Goal: Information Seeking & Learning: Learn about a topic

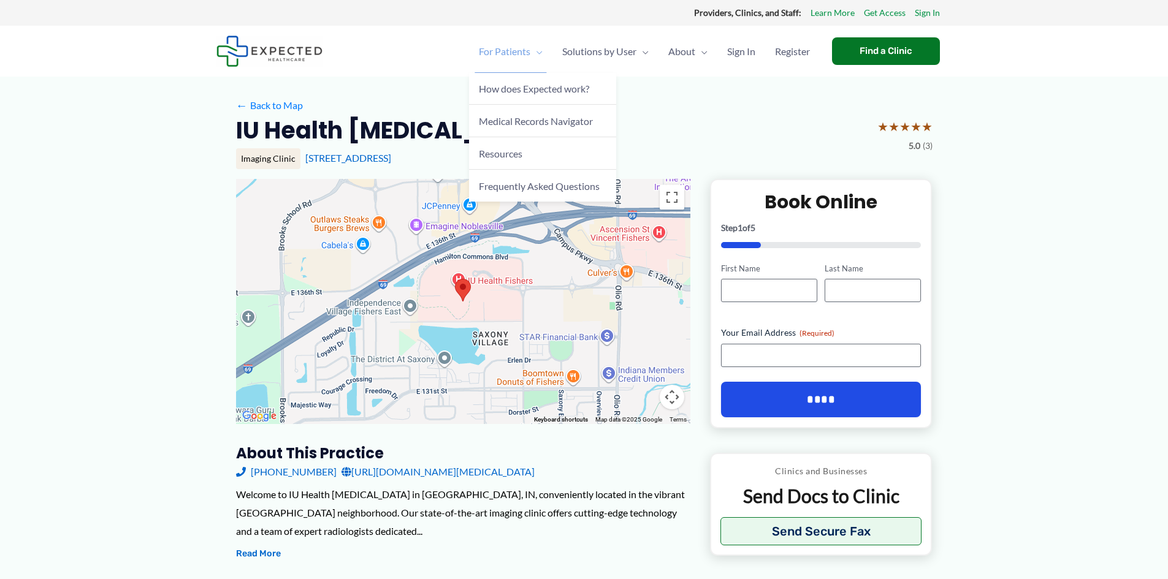
click at [530, 52] on span "Menu Toggle" at bounding box center [536, 51] width 12 height 43
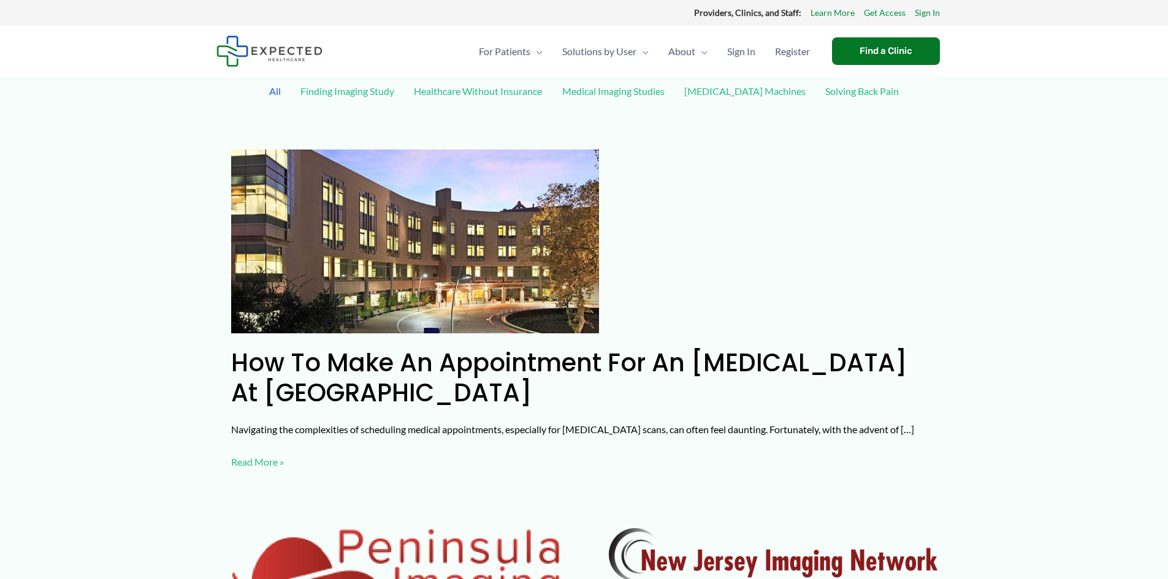
click at [475, 86] on link "Healthcare Without Insurance" at bounding box center [478, 90] width 140 height 21
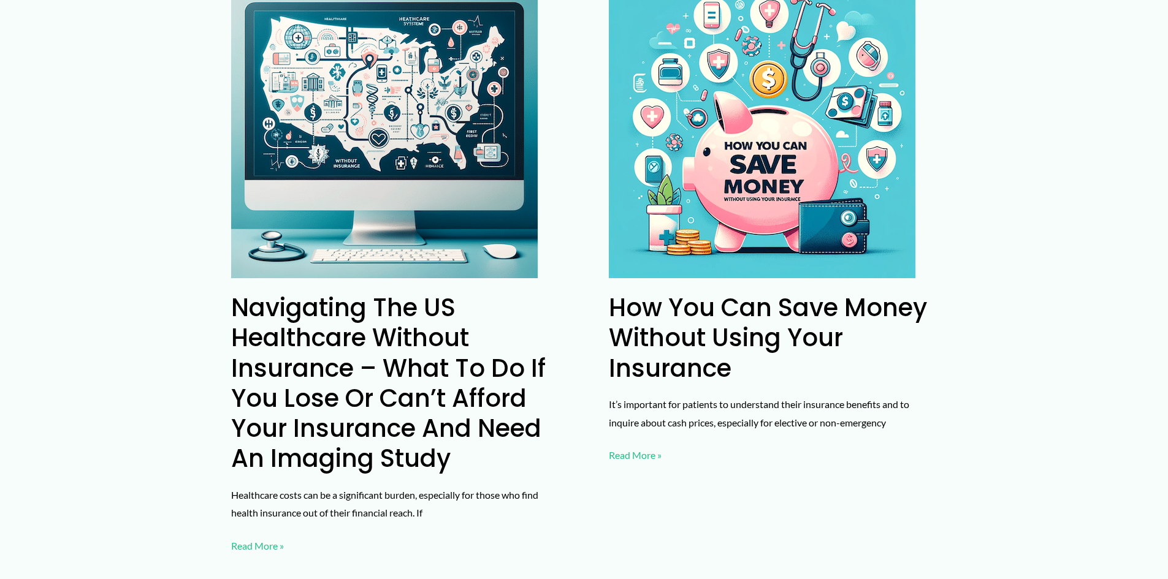
scroll to position [890, 0]
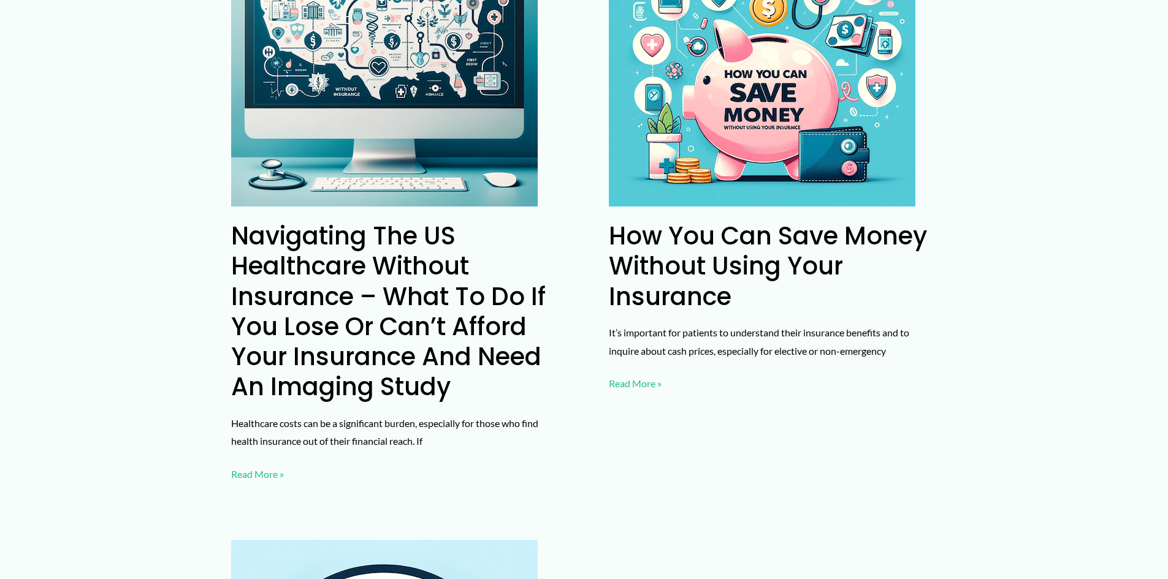
click at [395, 283] on link "Navigating the US Healthcare Without Insurance – What to do if you lose or can’…" at bounding box center [388, 311] width 315 height 185
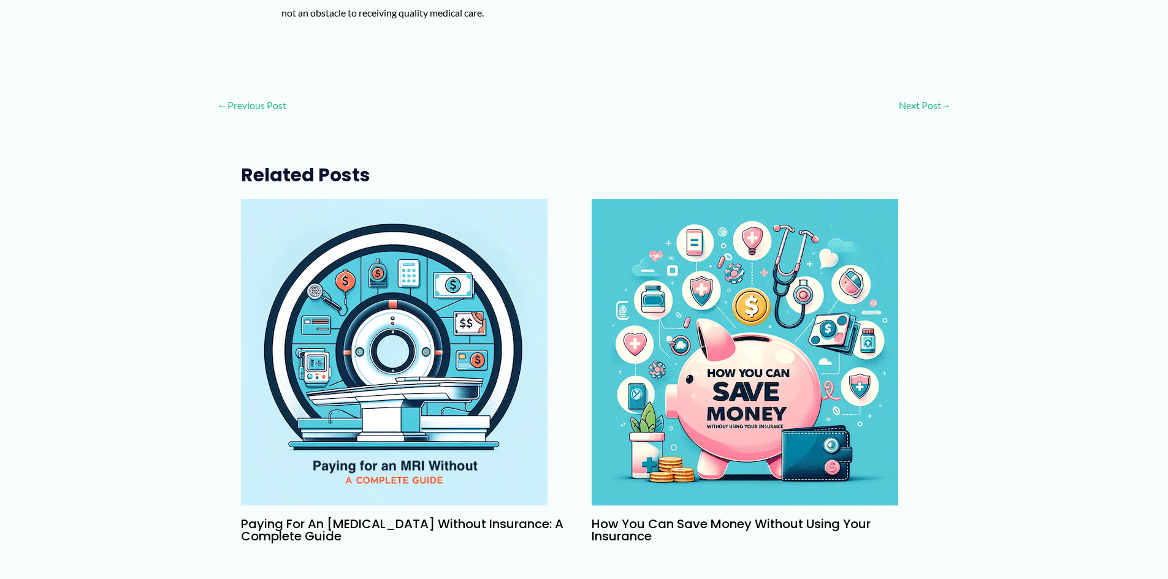
scroll to position [2269, 0]
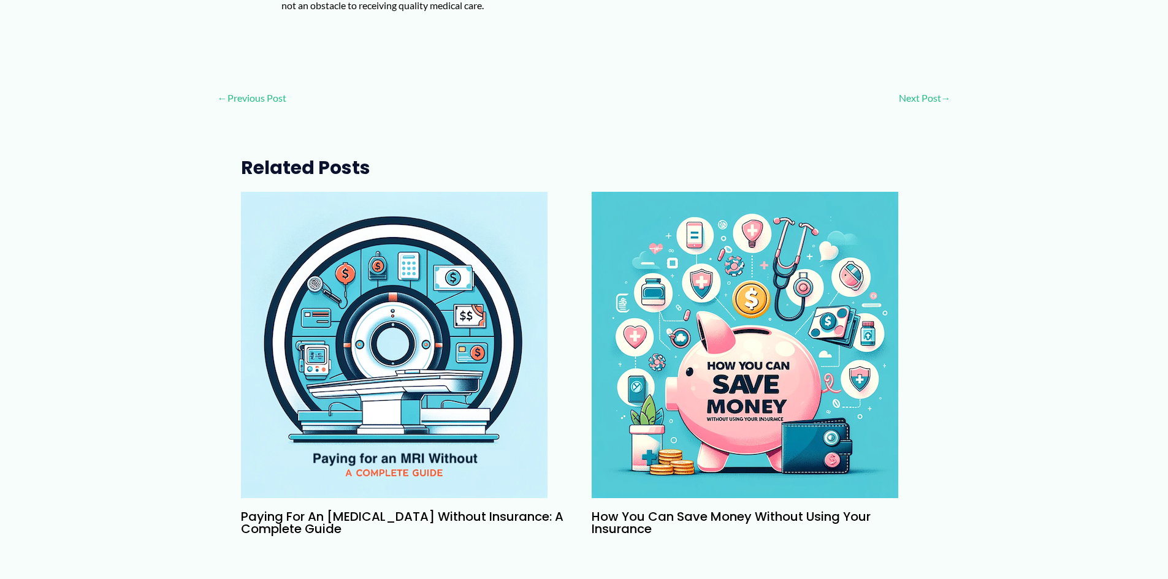
click at [384, 446] on img "Read more about Paying for an MRI Without Insurance: A Complete Guide" at bounding box center [394, 345] width 307 height 307
click at [774, 408] on img "Read more about How You Can Save Money Without Using Your Insurance" at bounding box center [745, 345] width 307 height 307
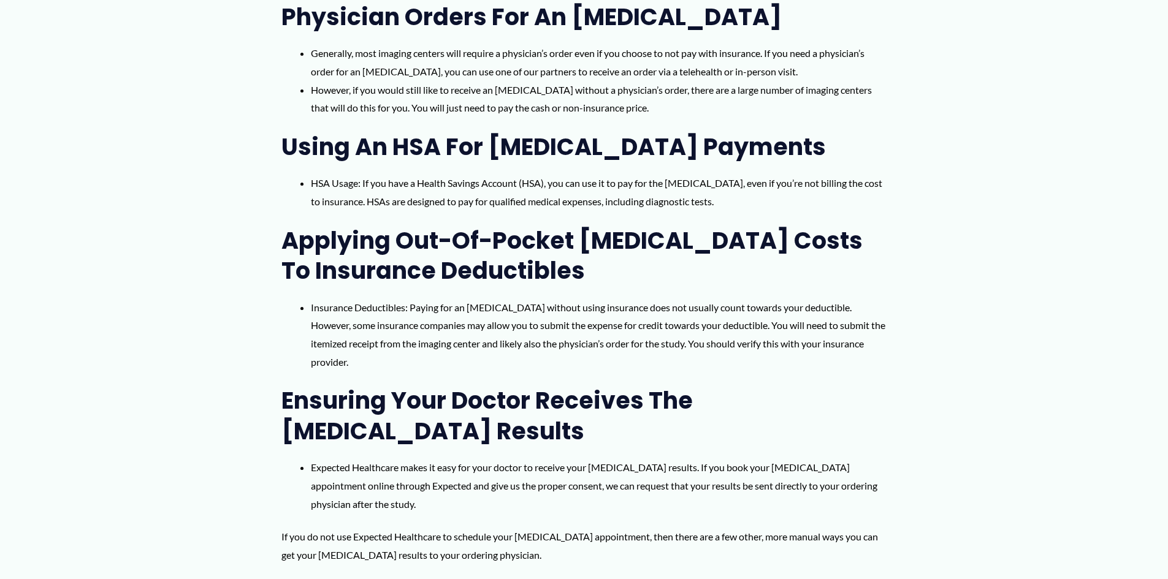
scroll to position [1349, 0]
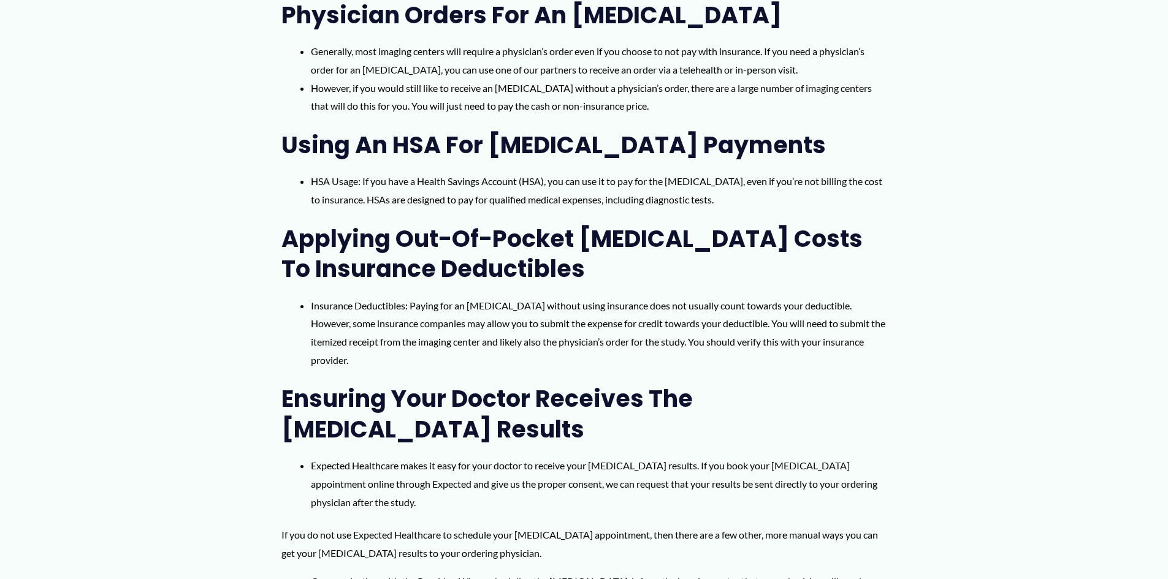
click at [1043, 232] on div "Navigating the healthcare system and understanding the financial aspects of med…" at bounding box center [584, 382] width 1168 height 2432
click at [946, 234] on article "Navigating the healthcare system and understanding the financial aspects of med…" at bounding box center [584, 132] width 736 height 1926
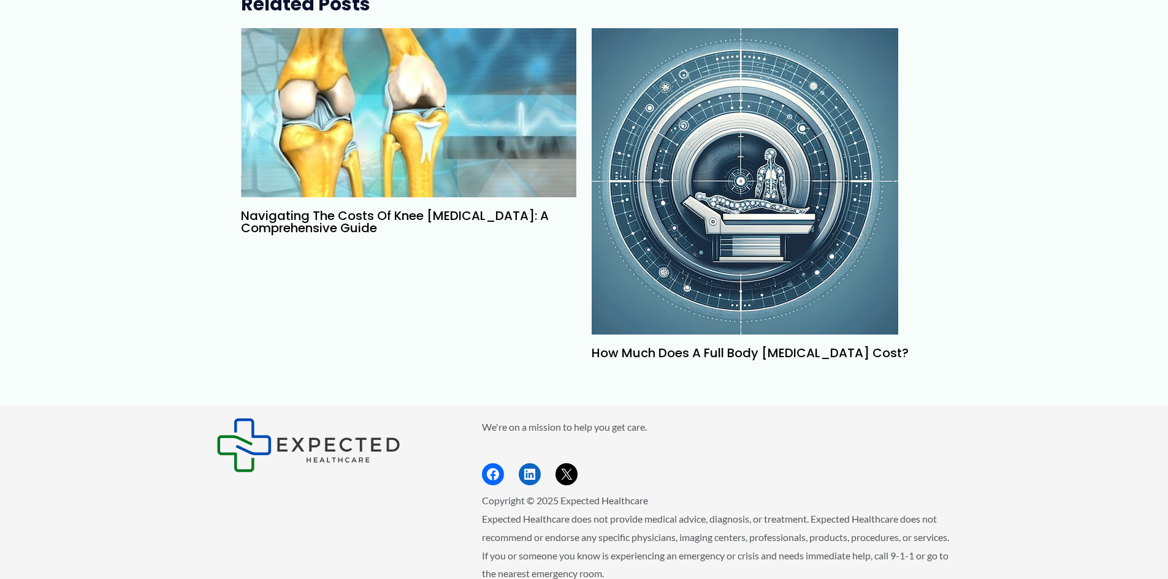
scroll to position [2023, 0]
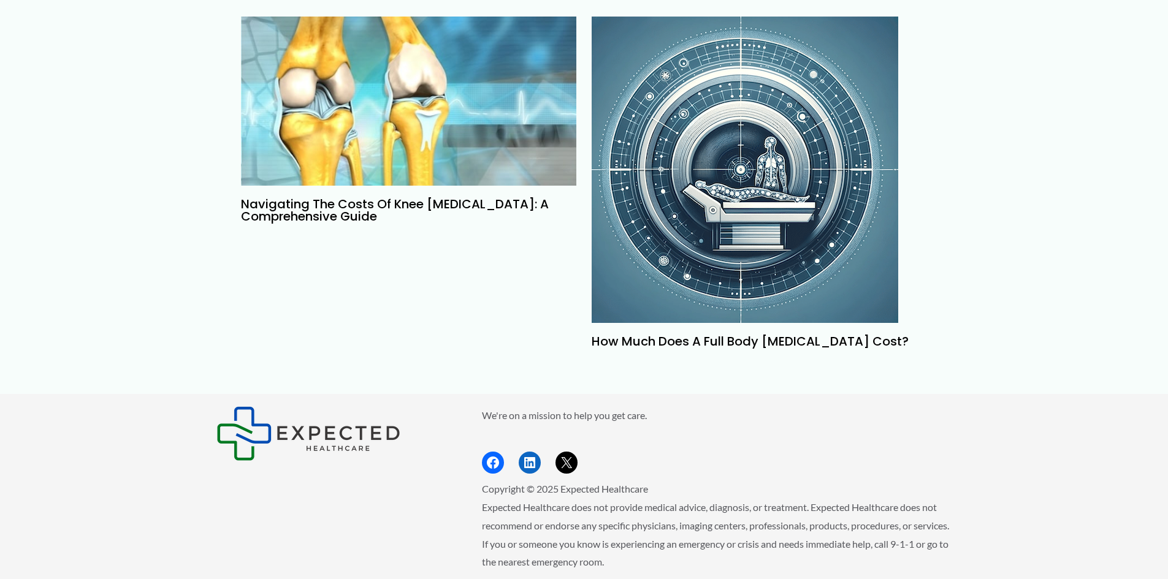
click at [796, 267] on img "Read more about How Much Does a Full Body MRI Cost?" at bounding box center [745, 170] width 307 height 307
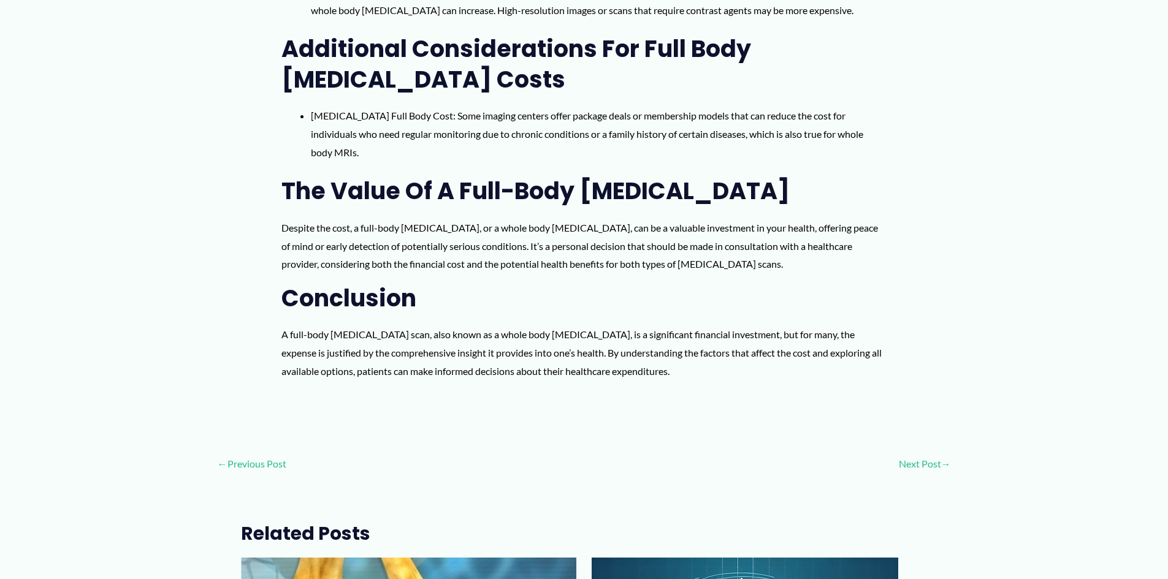
scroll to position [1717, 0]
